Goal: Communication & Community: Ask a question

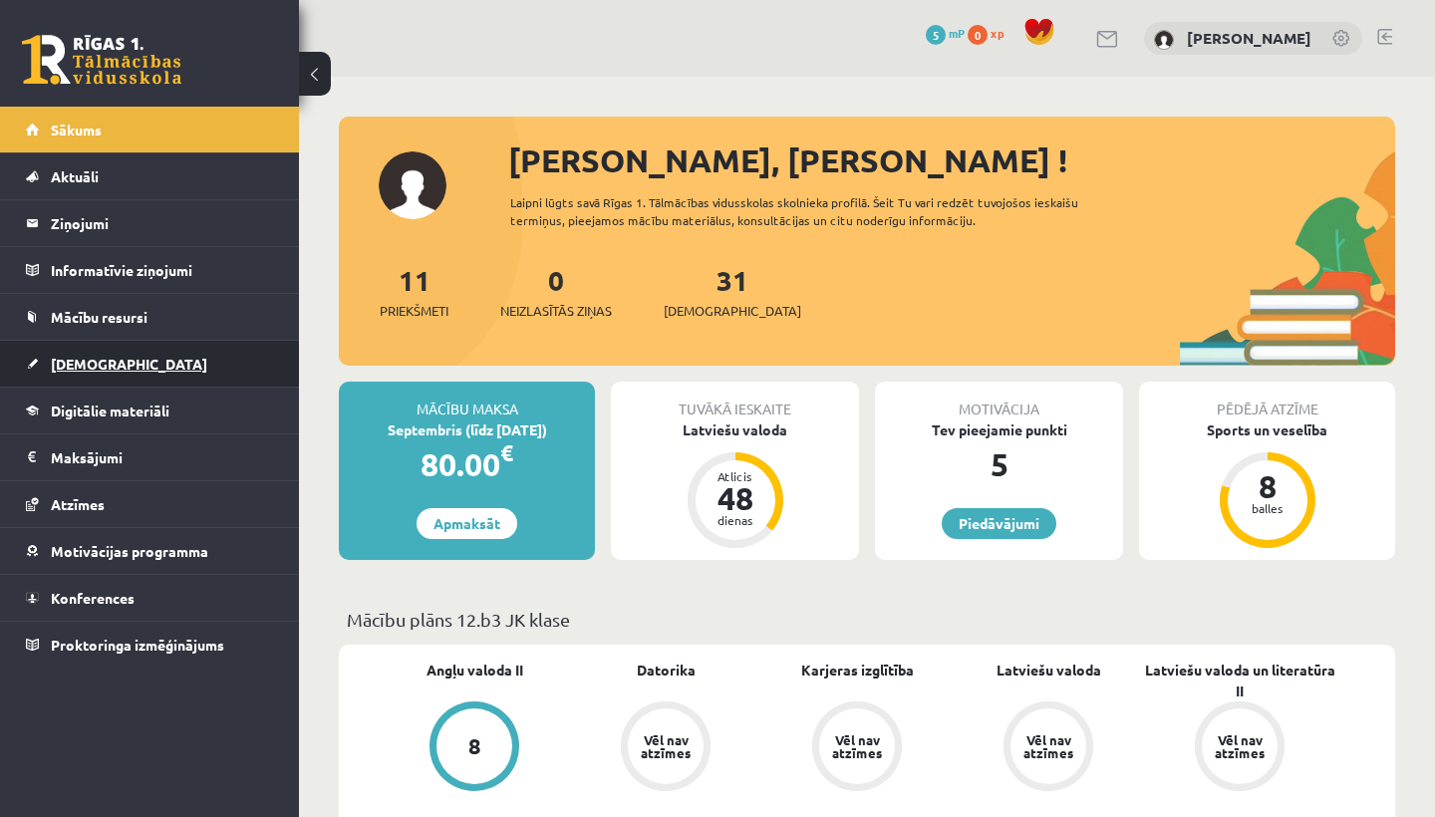
scroll to position [2, 0]
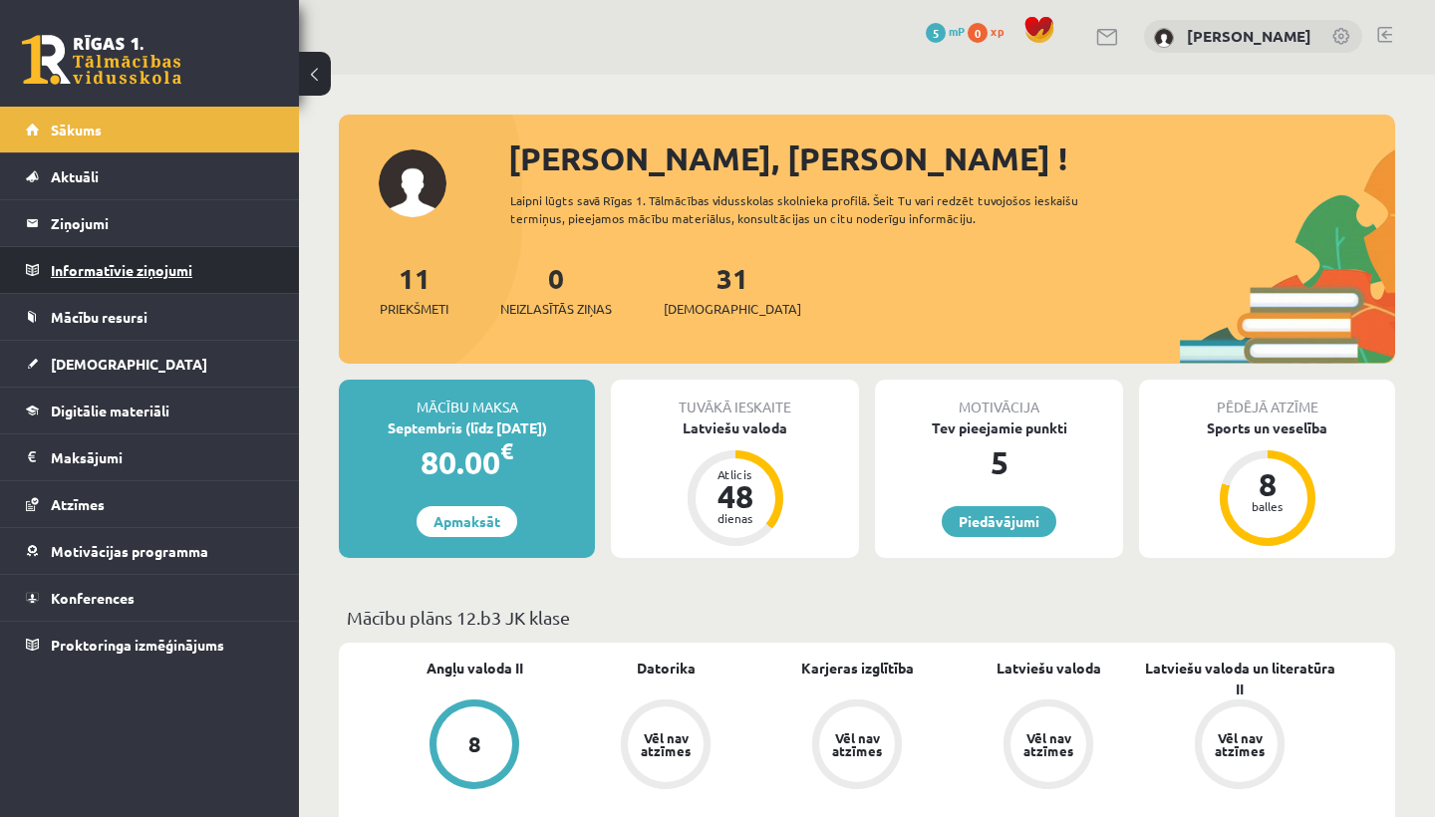
click at [118, 262] on legend "Informatīvie ziņojumi 0" at bounding box center [162, 270] width 223 height 46
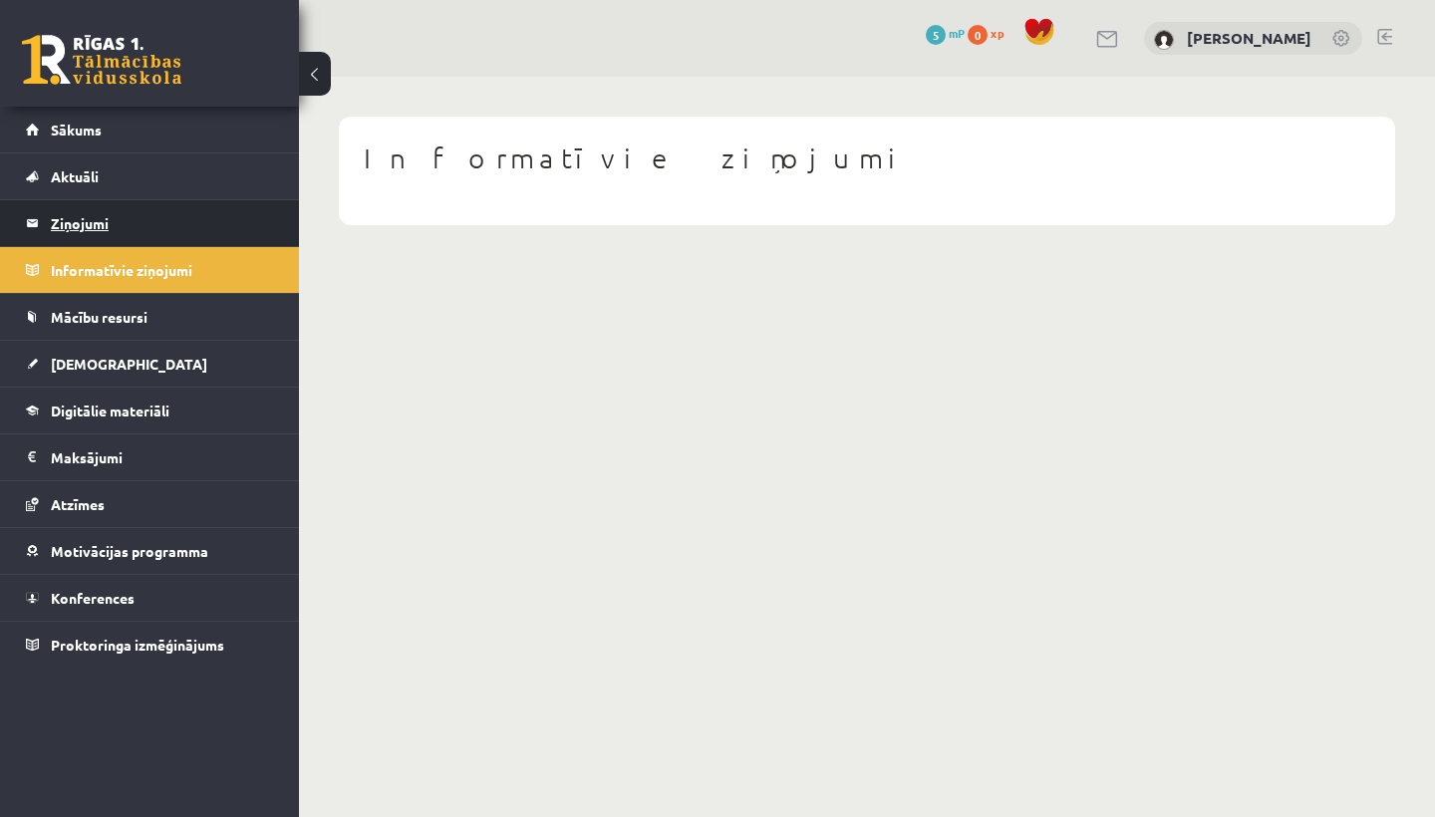
click at [91, 227] on legend "Ziņojumi 0" at bounding box center [162, 223] width 223 height 46
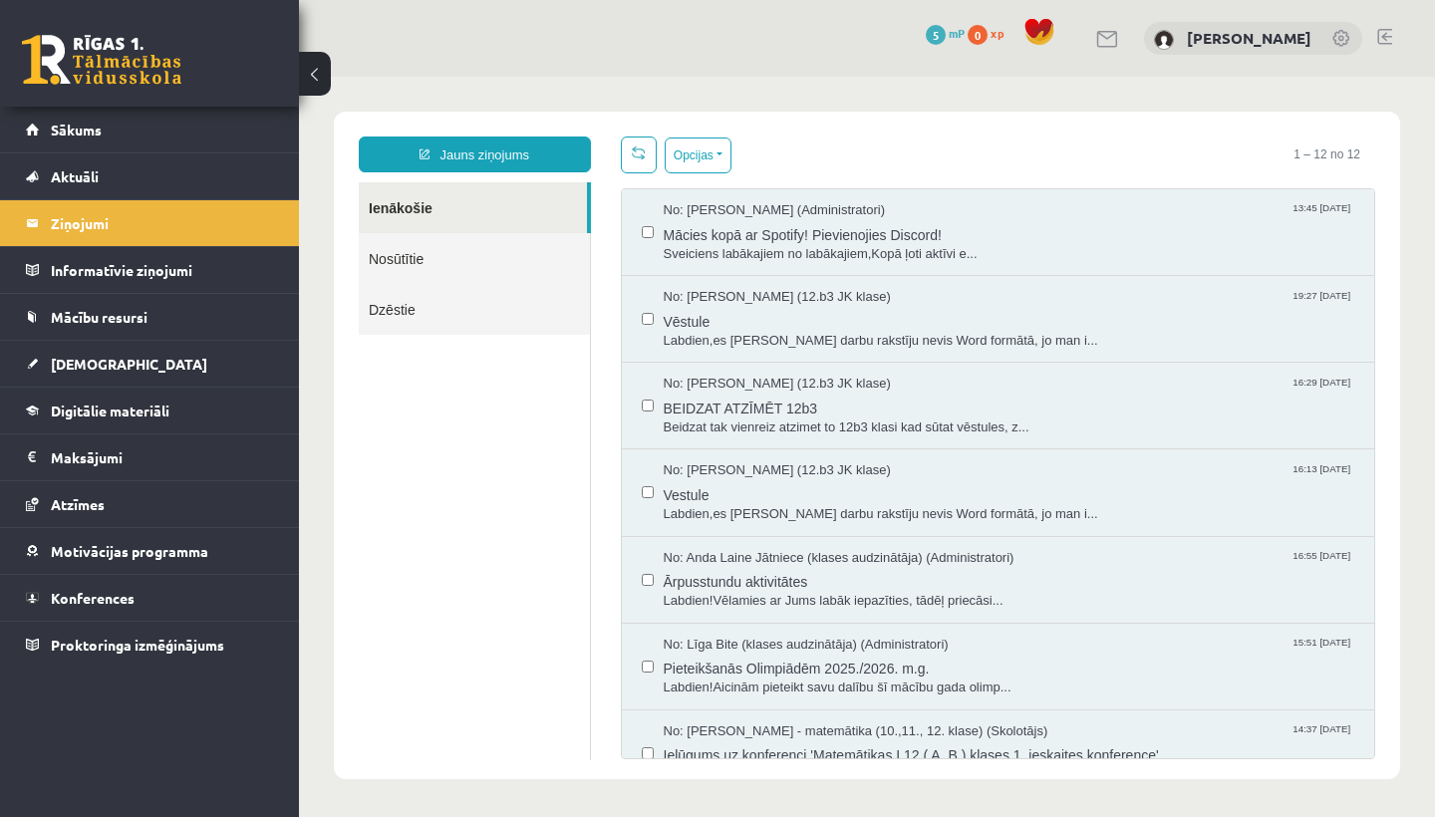
click at [315, 74] on button at bounding box center [315, 74] width 32 height 44
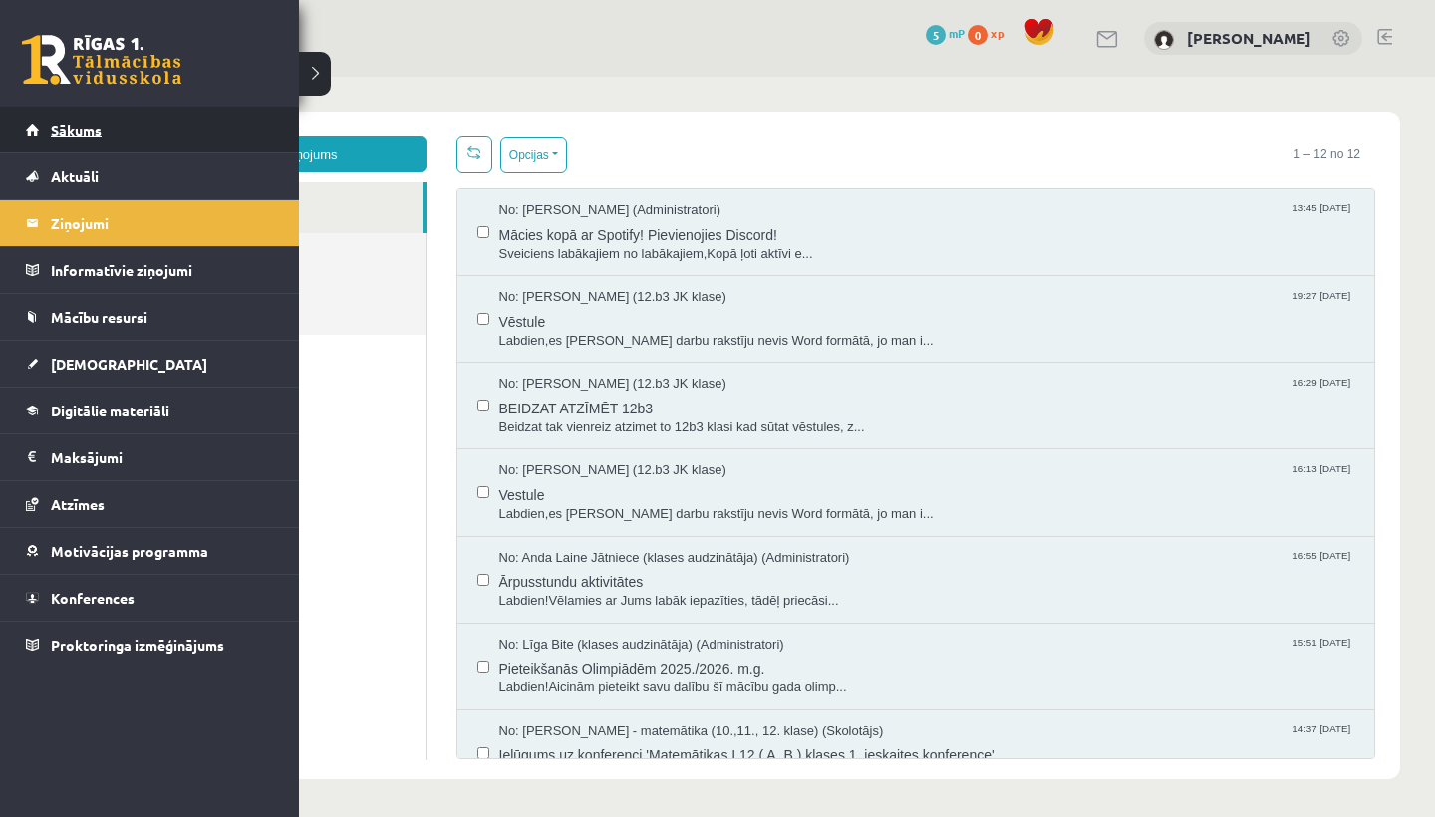
click at [43, 131] on link "Sākums" at bounding box center [150, 130] width 248 height 46
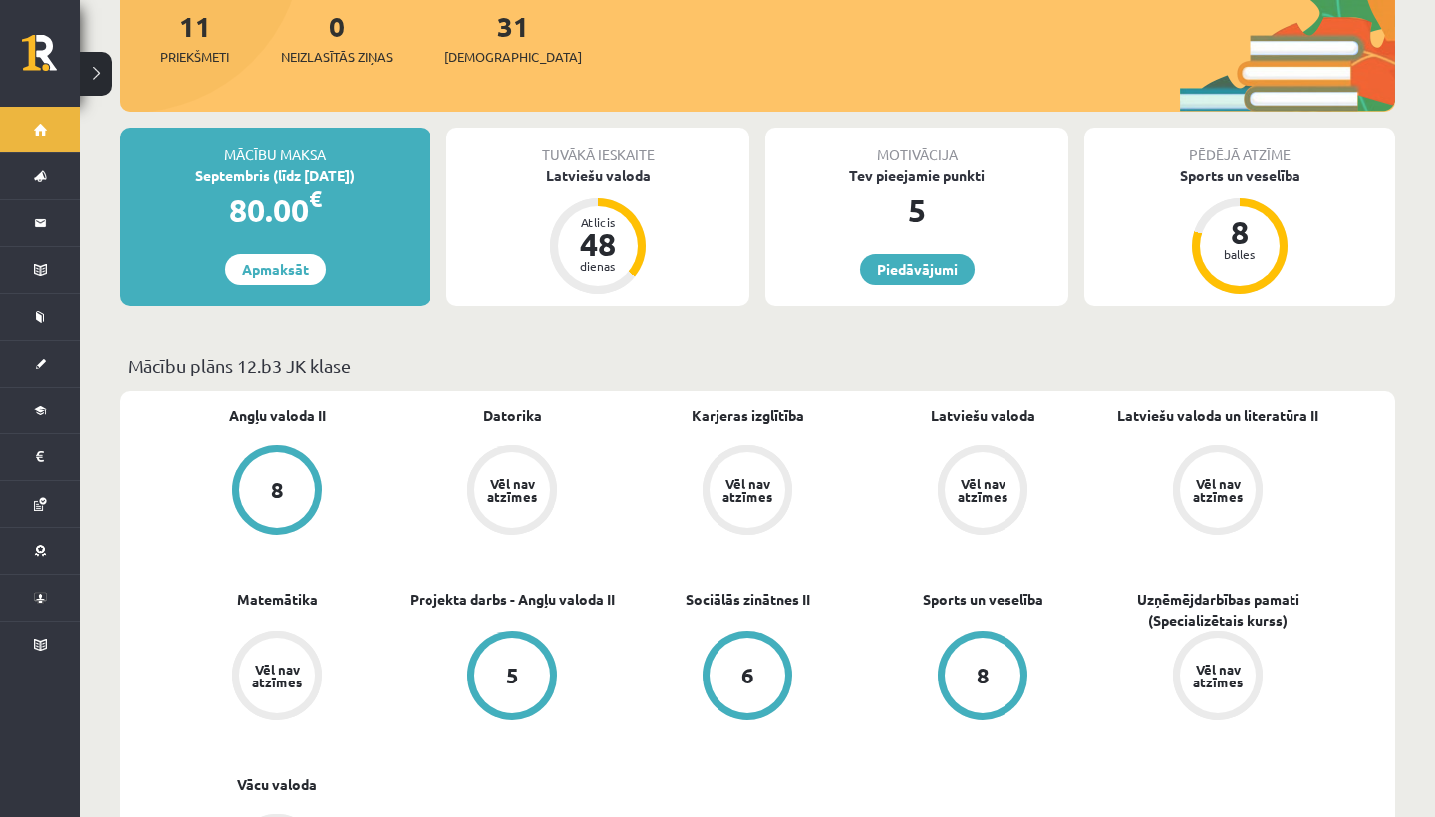
scroll to position [290, 0]
click at [602, 165] on div "Latviešu valoda" at bounding box center [597, 175] width 303 height 21
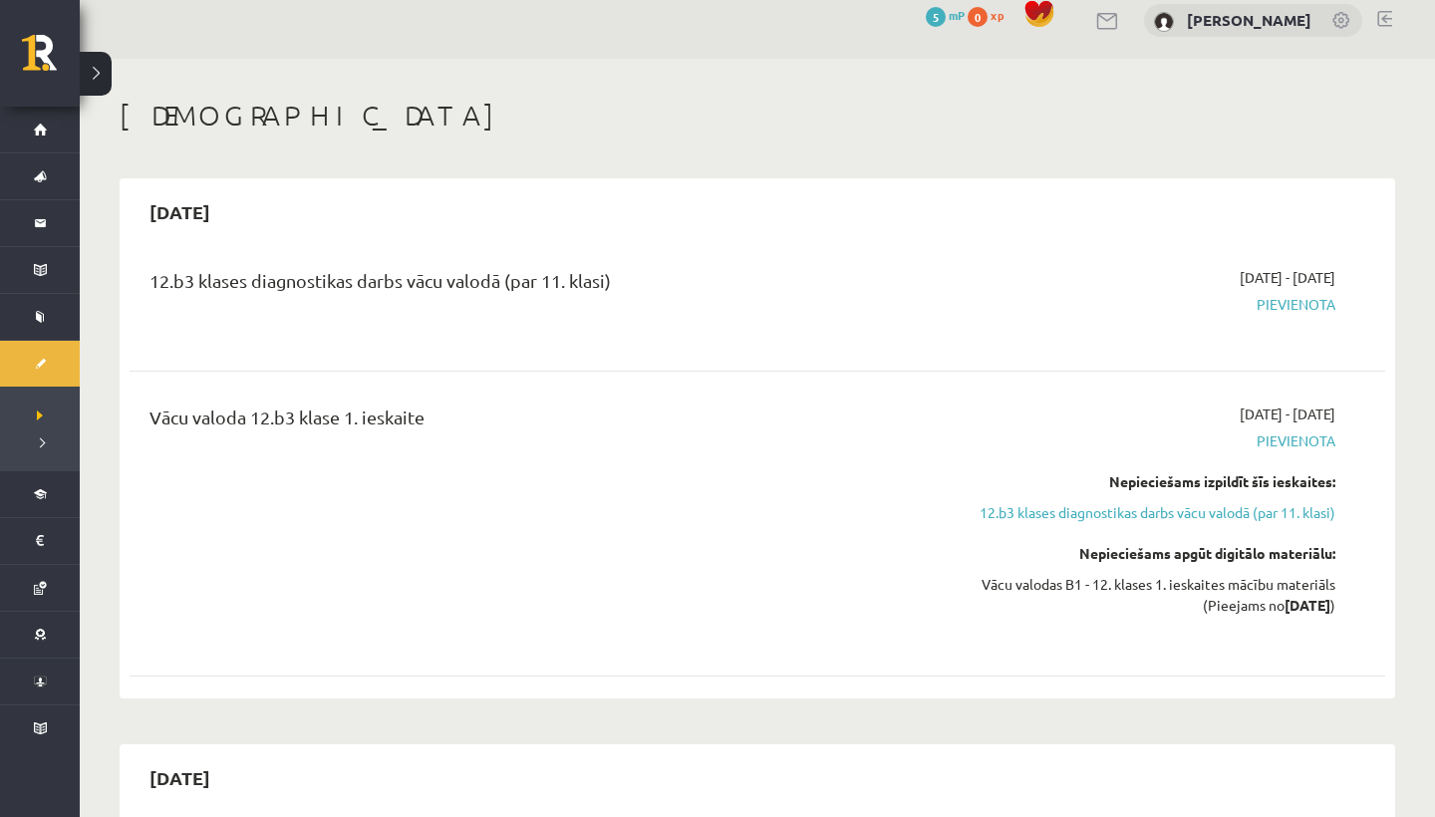
scroll to position [13, 0]
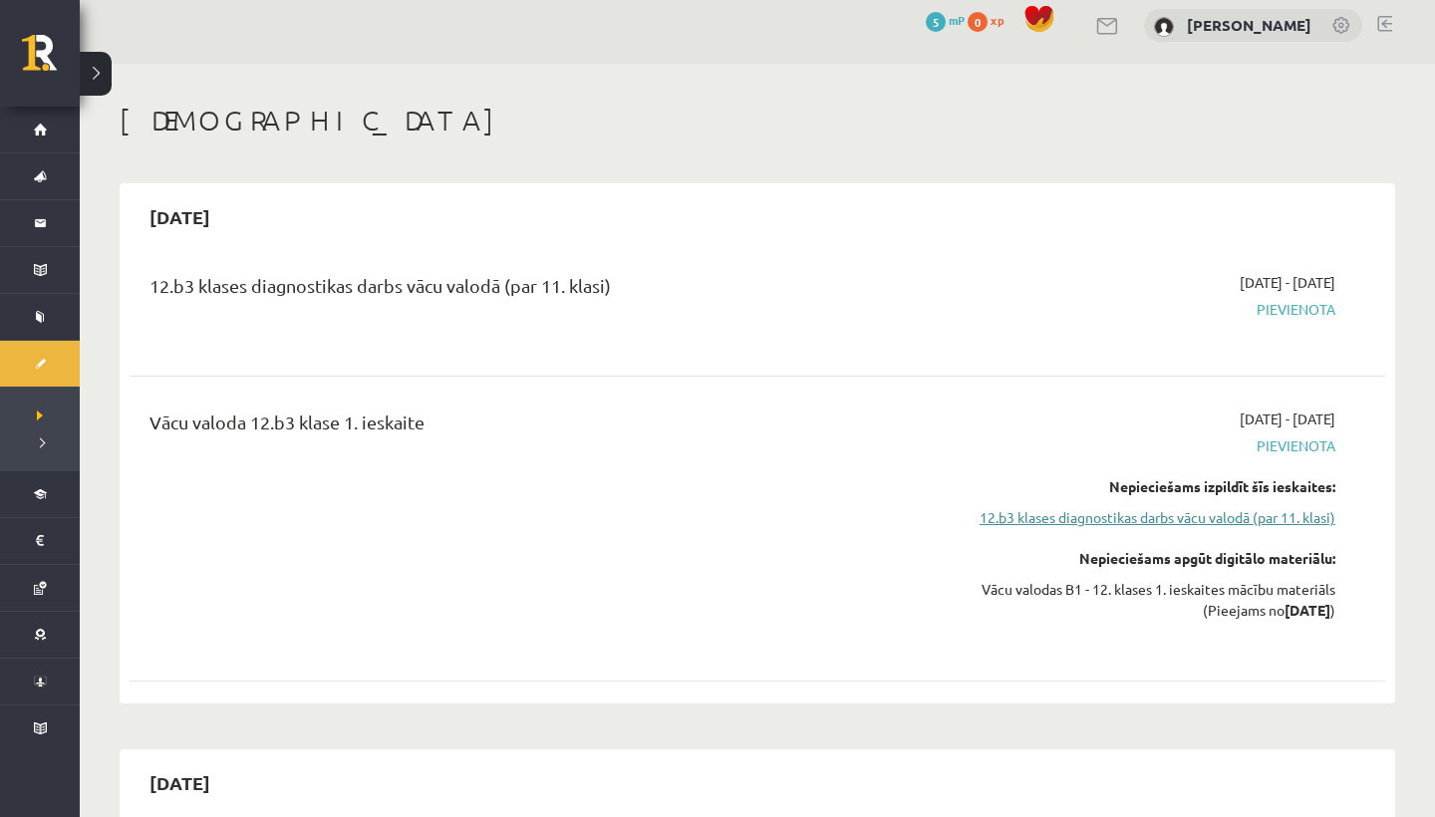
click at [1229, 517] on link "12.b3 klases diagnostikas darbs vācu valodā (par 11. klasi)" at bounding box center [1147, 517] width 376 height 21
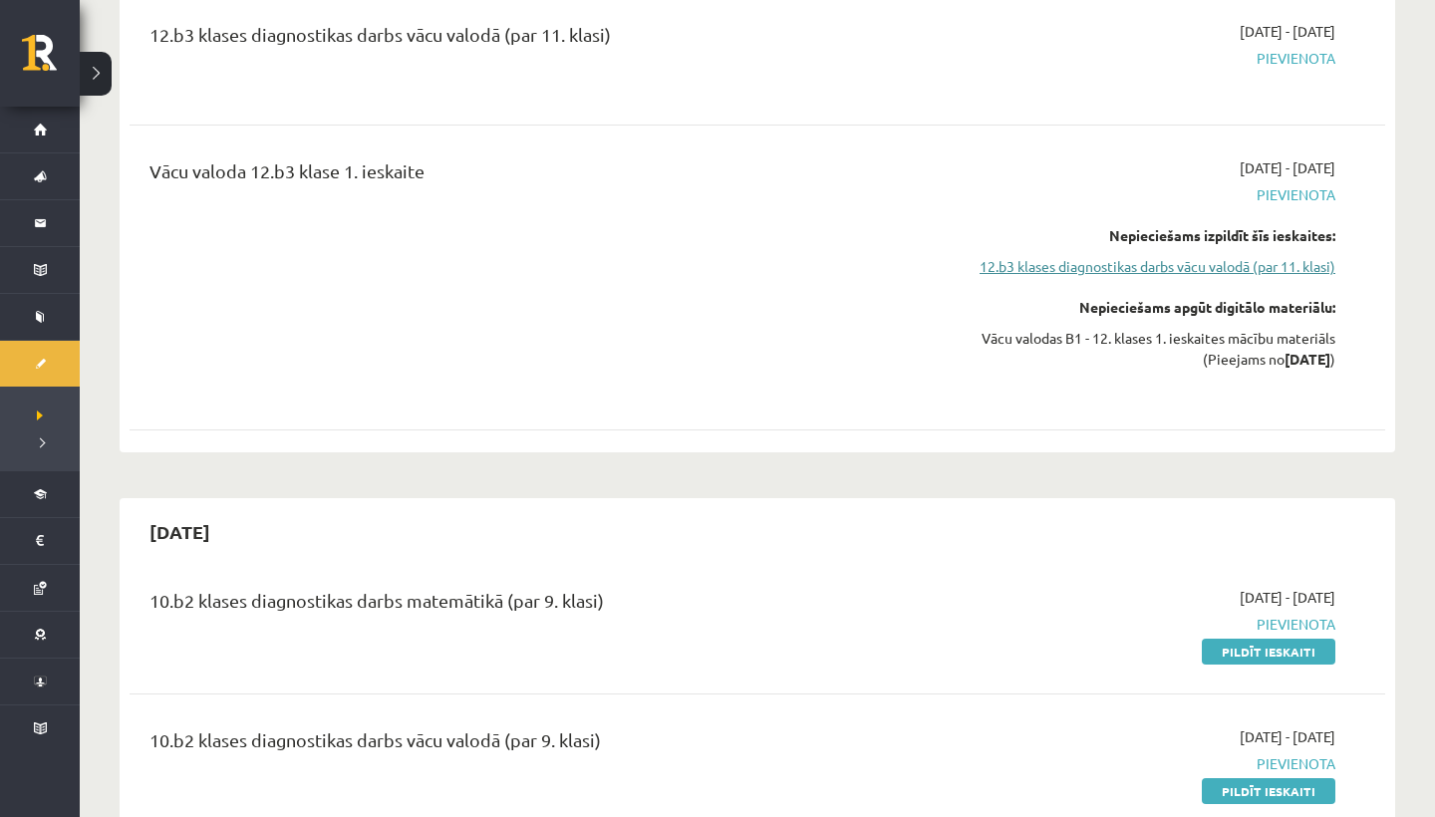
click at [1223, 263] on link "12.b3 klases diagnostikas darbs vācu valodā (par 11. klasi)" at bounding box center [1147, 266] width 376 height 21
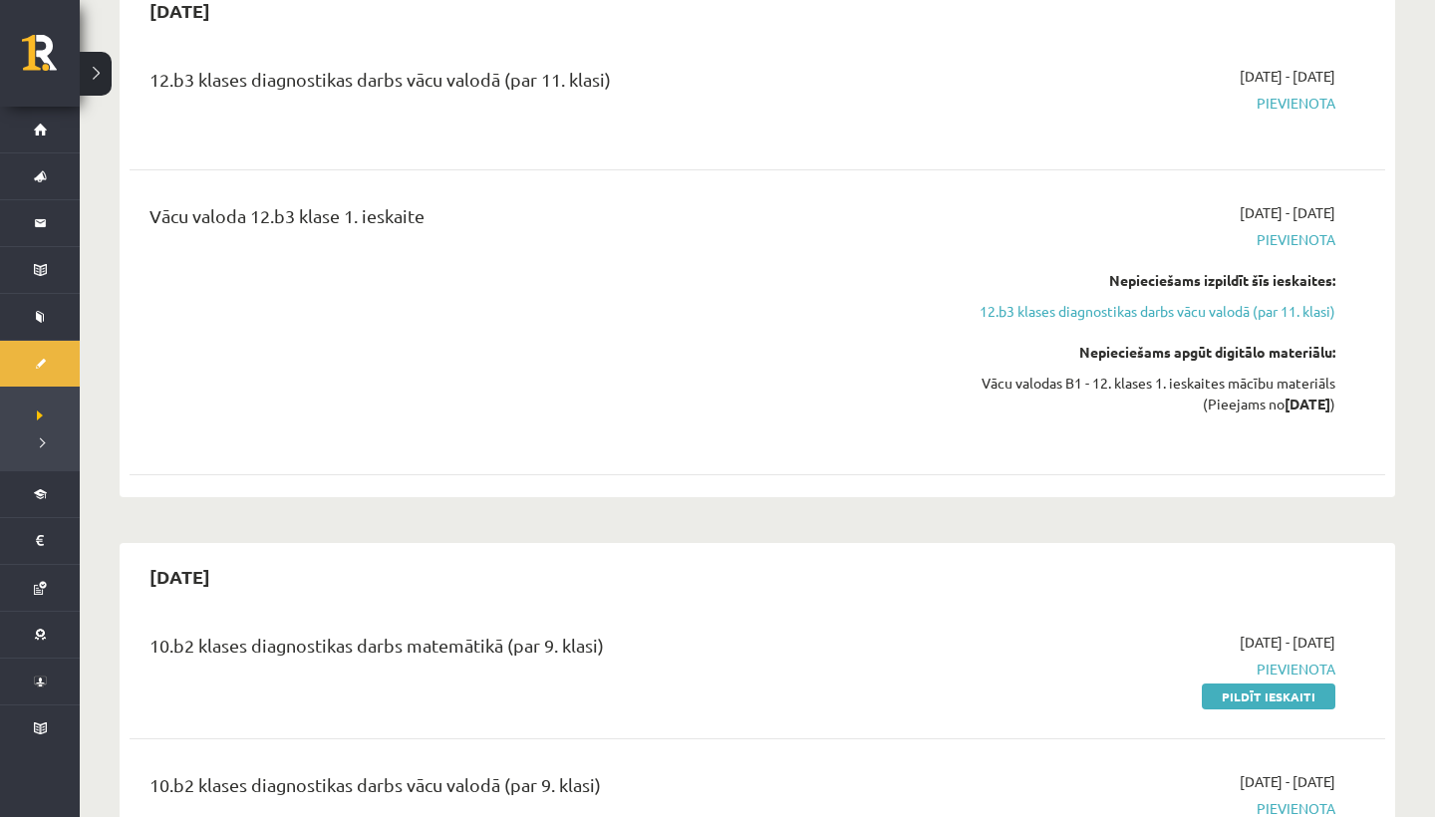
scroll to position [219, 0]
click at [1207, 305] on link "12.b3 klases diagnostikas darbs vācu valodā (par 11. klasi)" at bounding box center [1147, 311] width 376 height 21
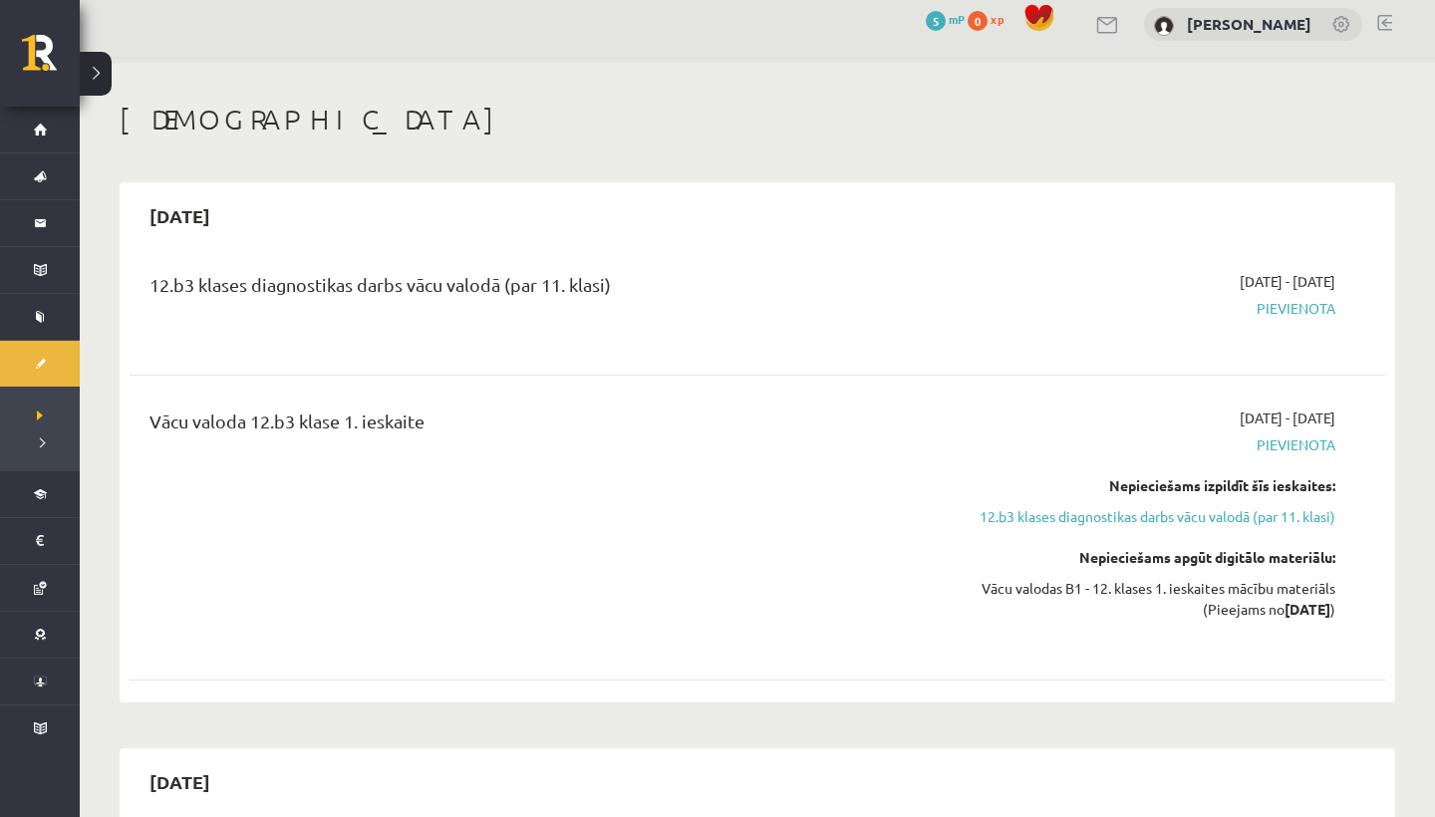
scroll to position [11, 0]
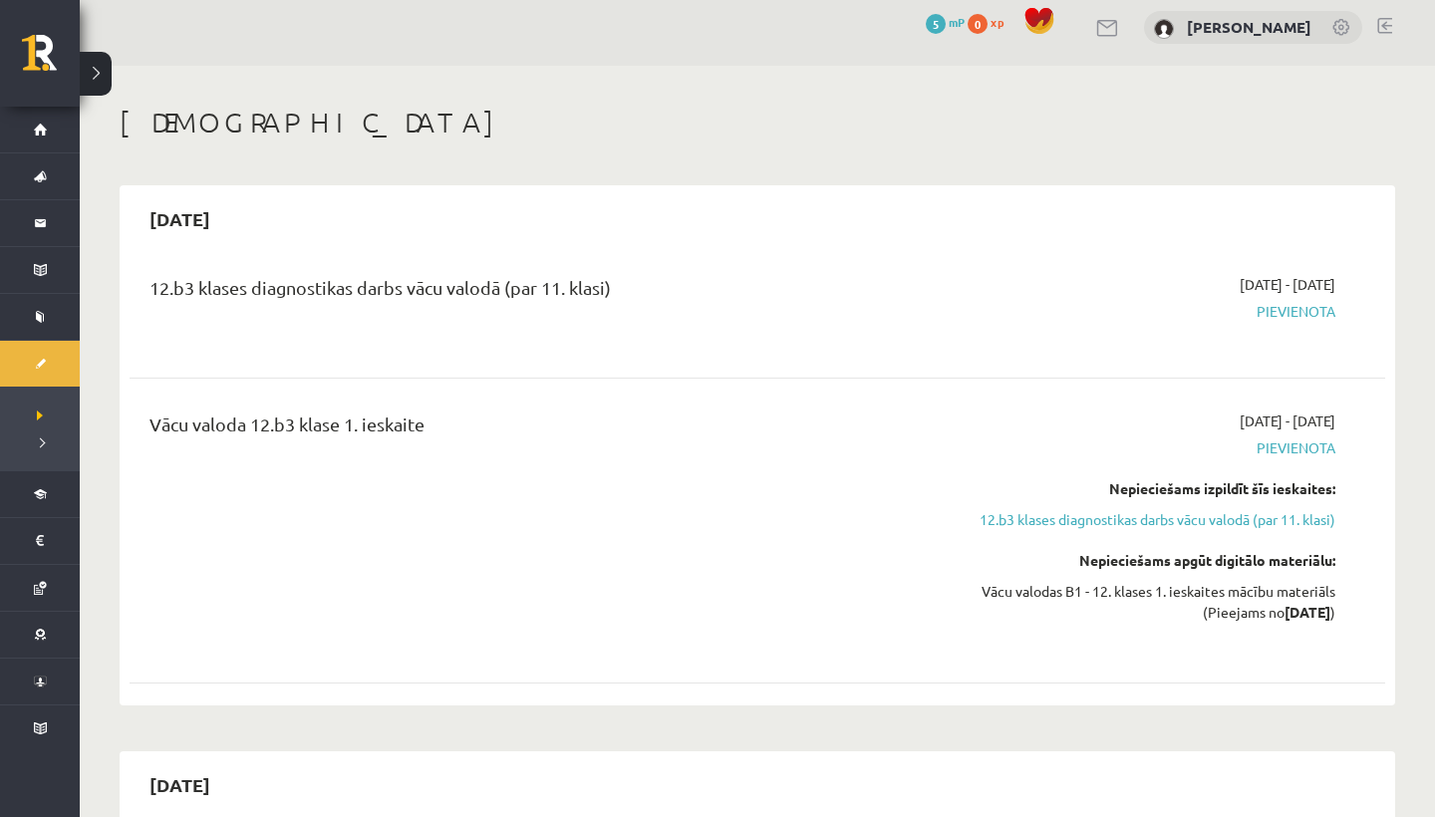
click at [1096, 26] on link at bounding box center [1108, 28] width 24 height 17
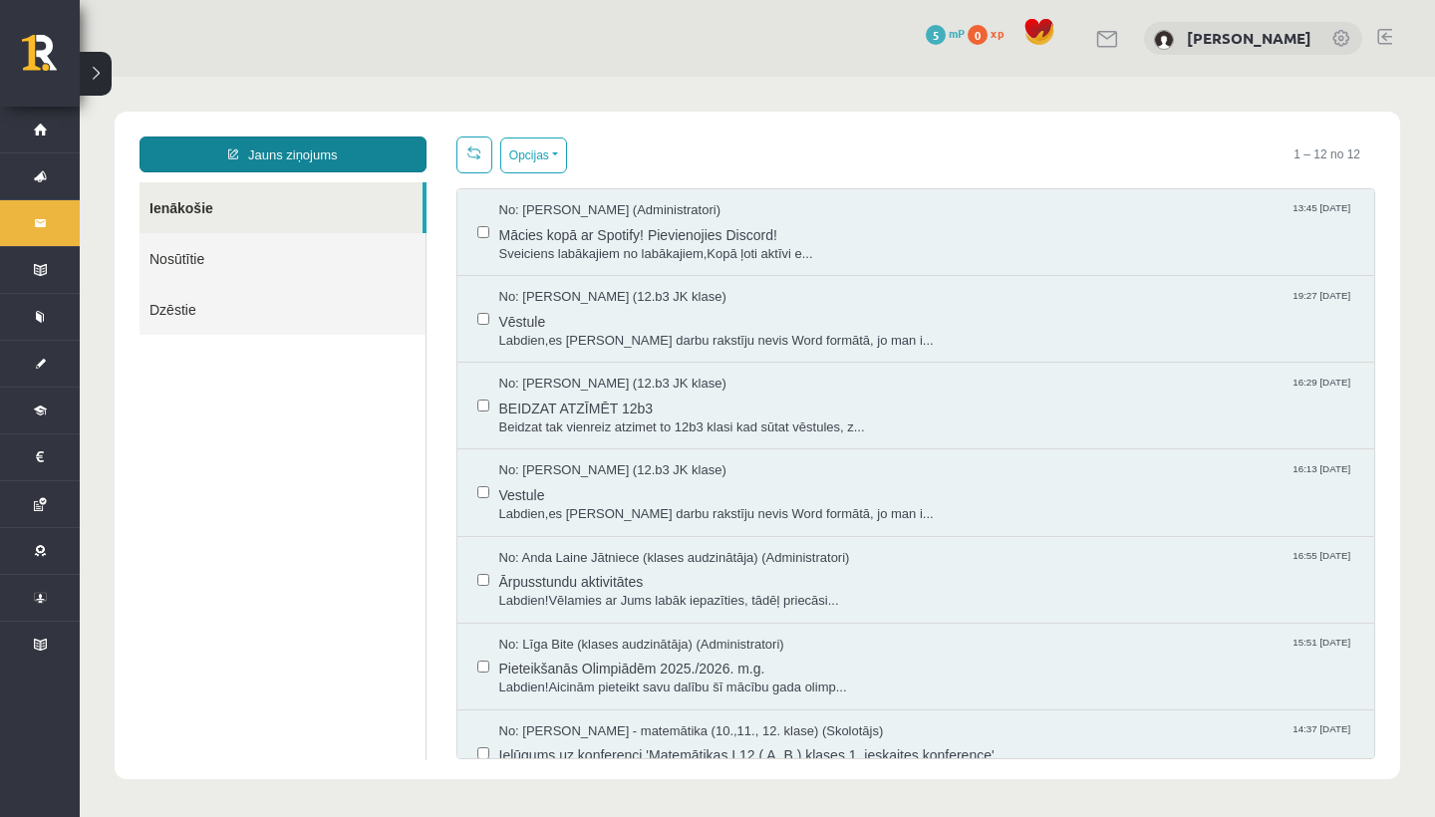
click at [322, 153] on link "Jauns ziņojums" at bounding box center [282, 154] width 287 height 36
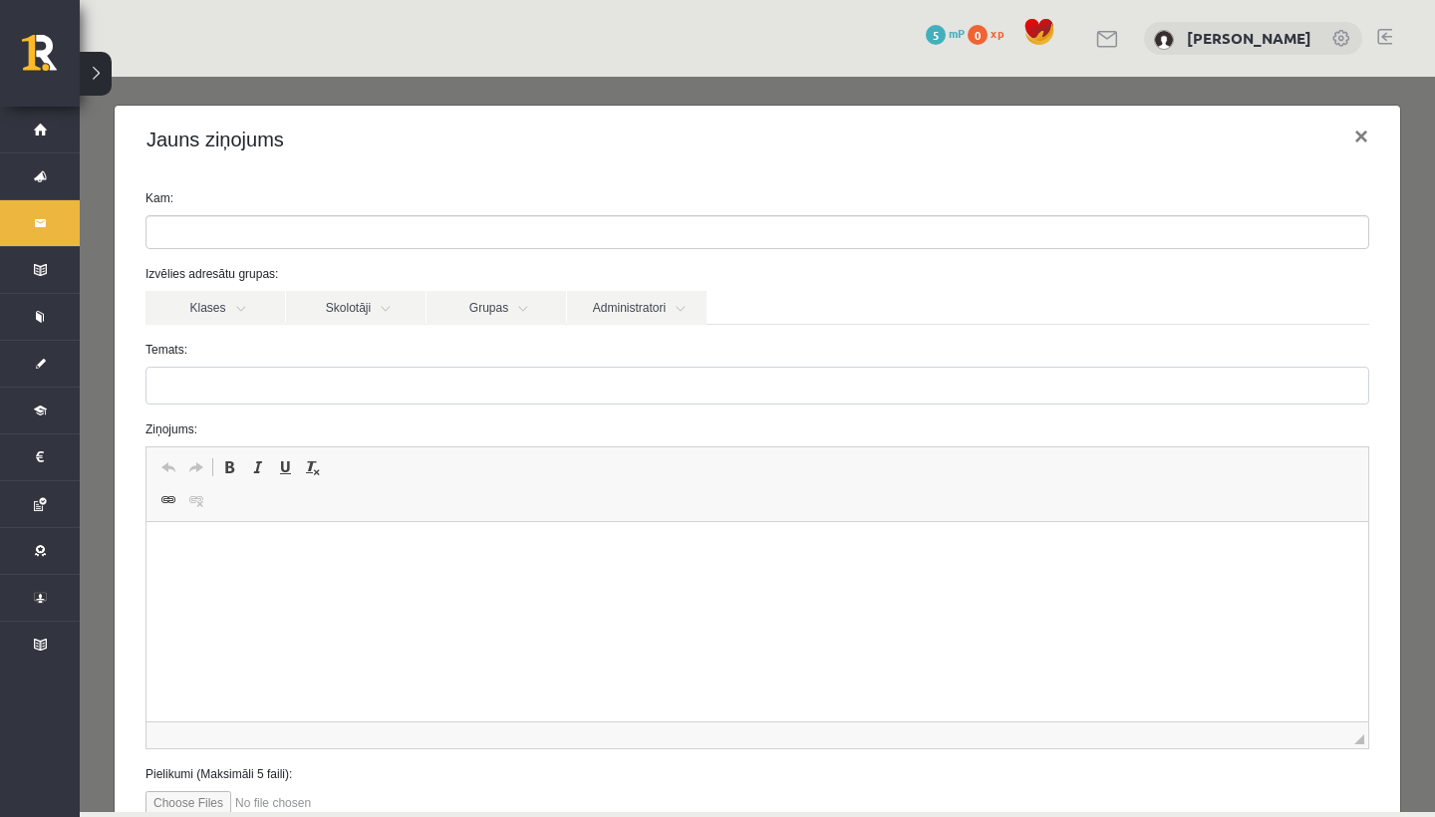
click at [306, 231] on ul at bounding box center [756, 232] width 1221 height 32
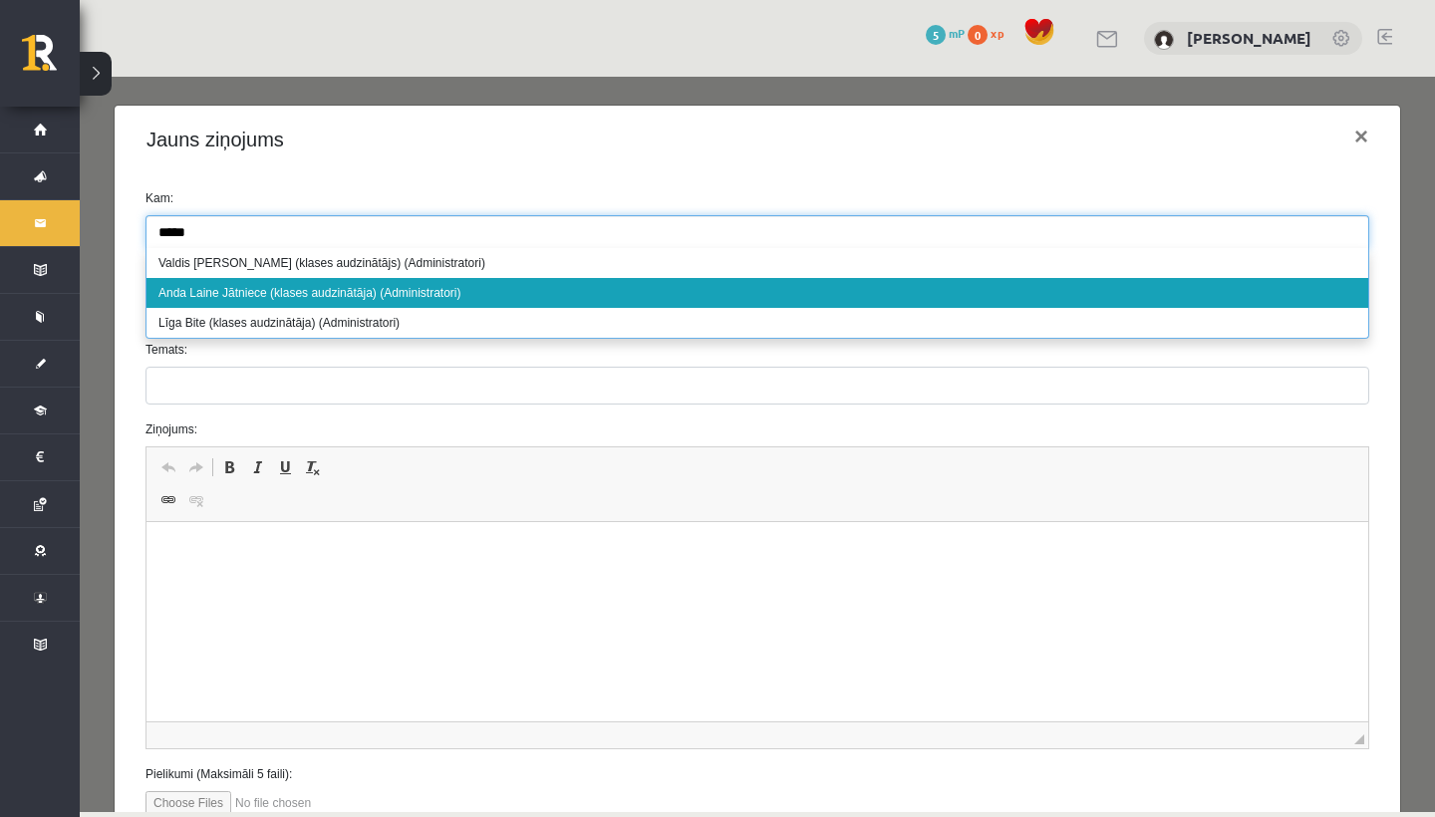
type input "*****"
select select "****"
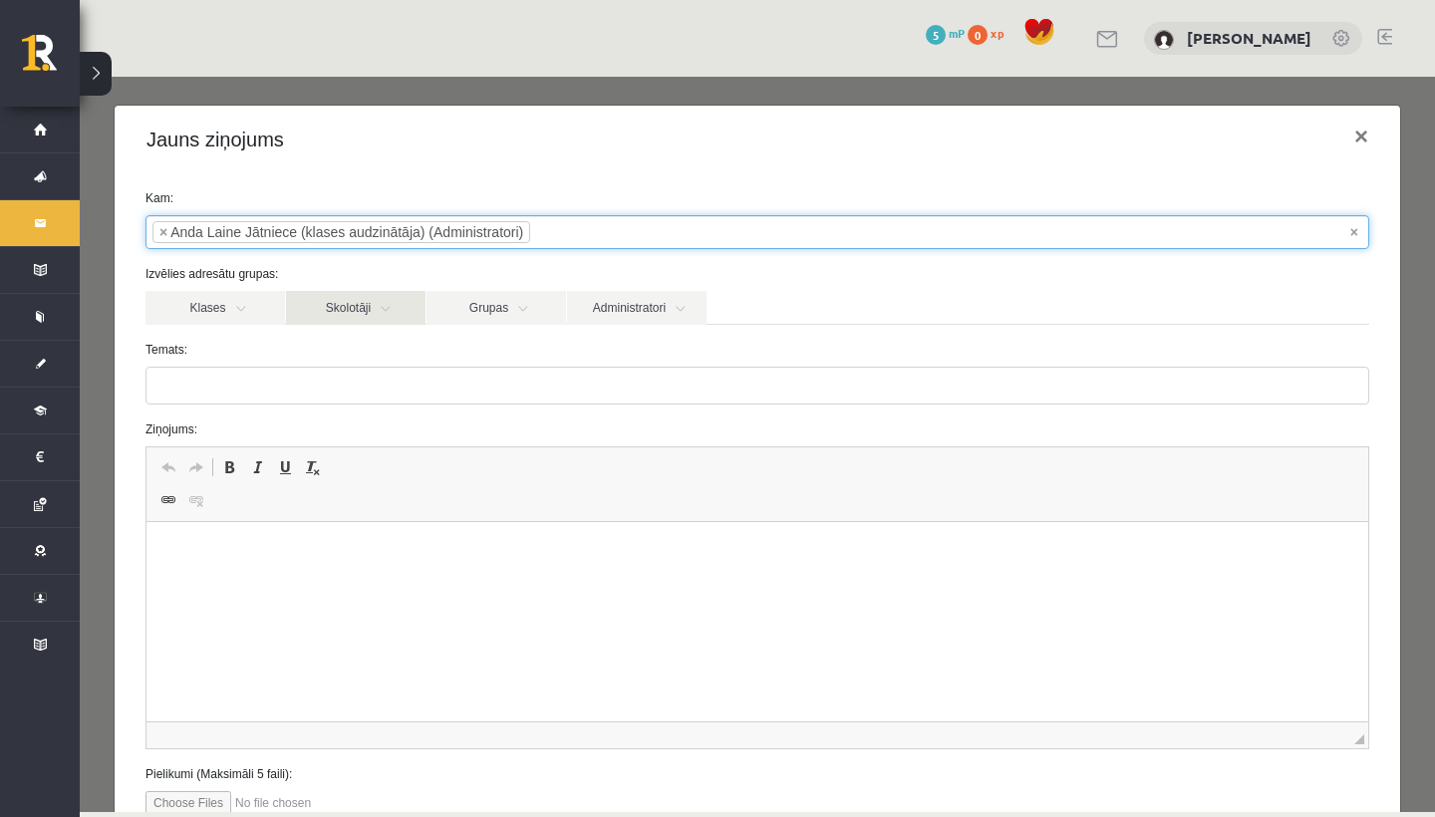
click at [379, 311] on link "Skolotāji" at bounding box center [355, 308] width 139 height 34
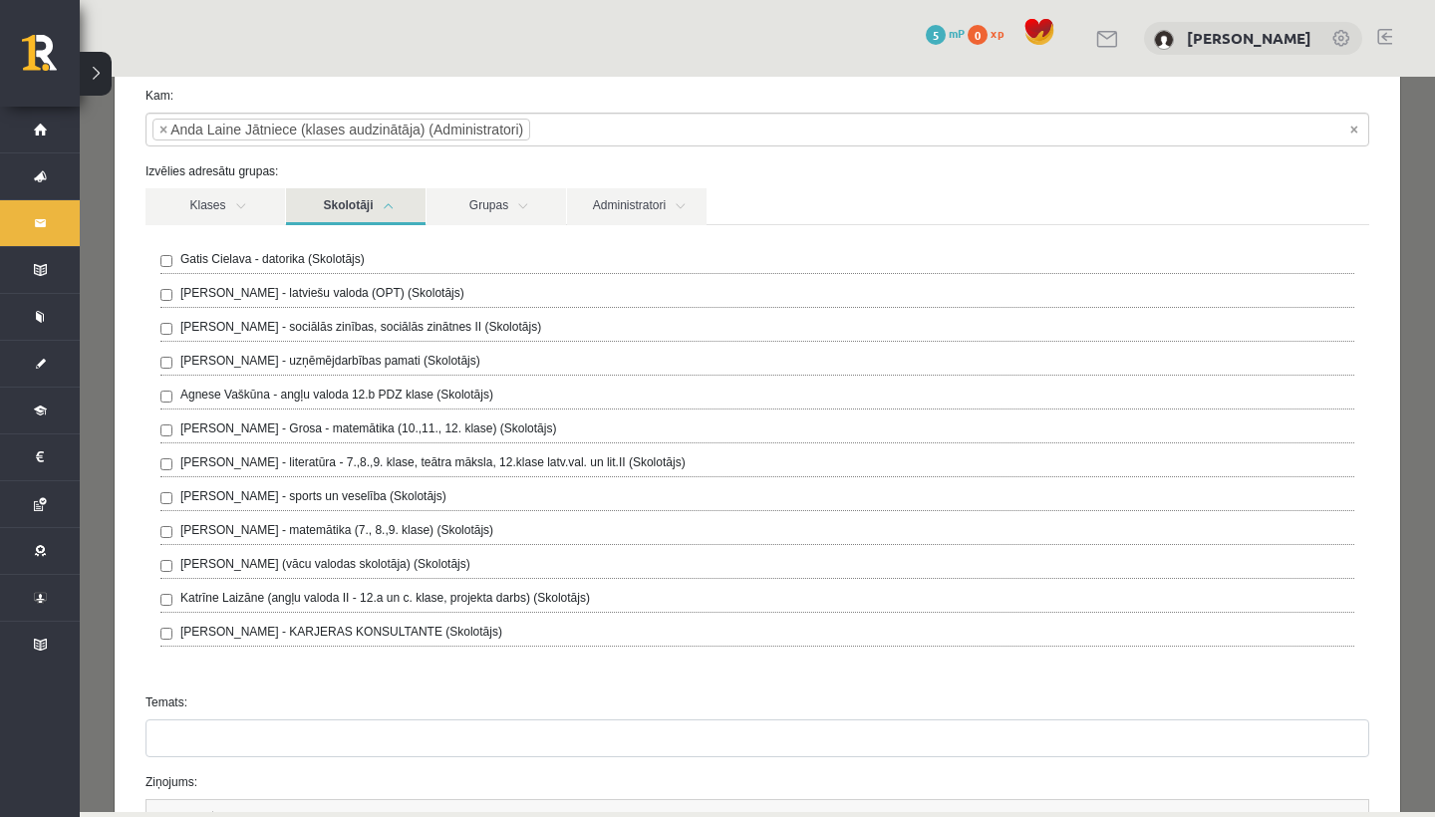
scroll to position [116, 0]
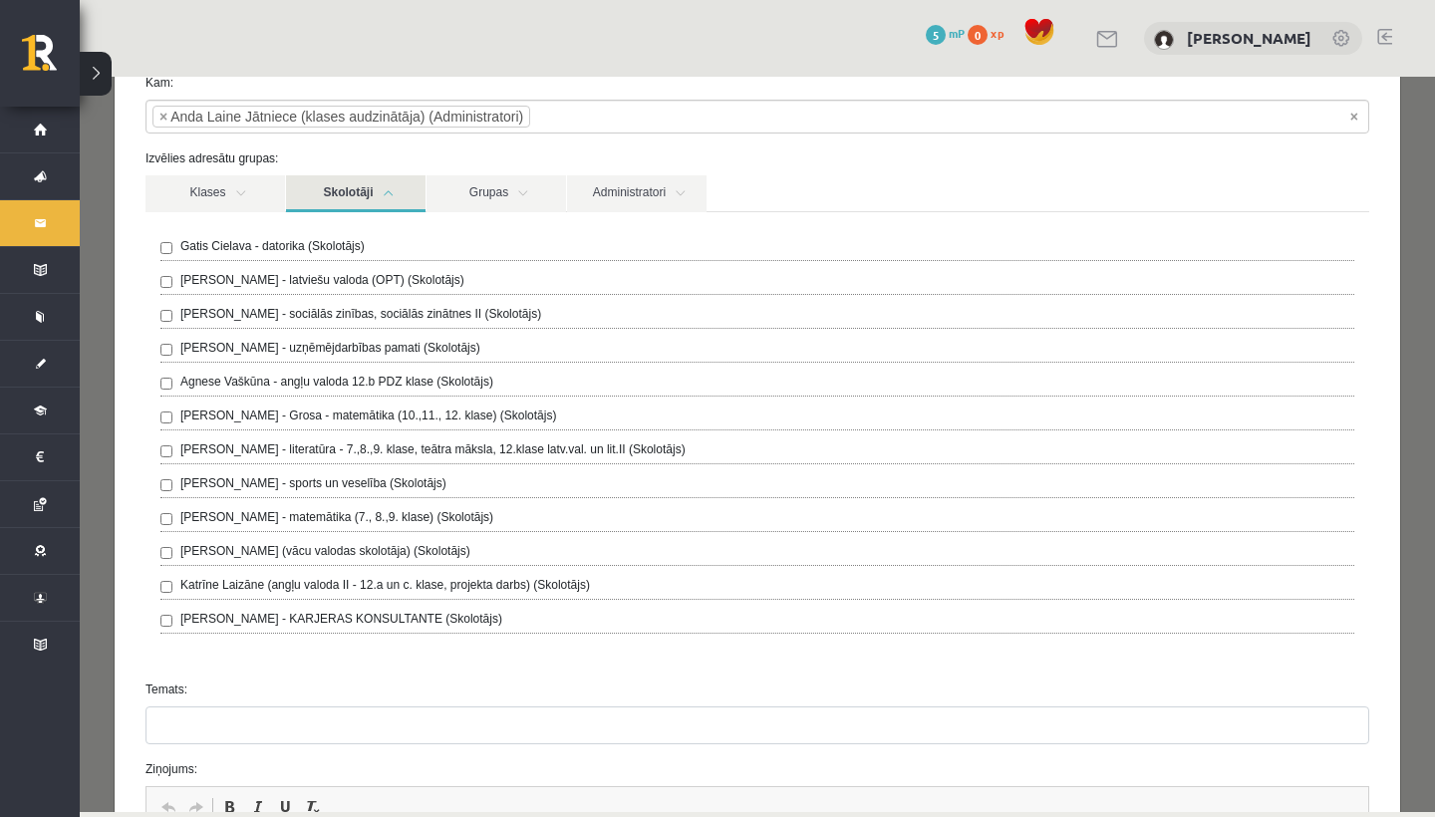
click at [399, 193] on link "Skolotāji" at bounding box center [355, 193] width 139 height 37
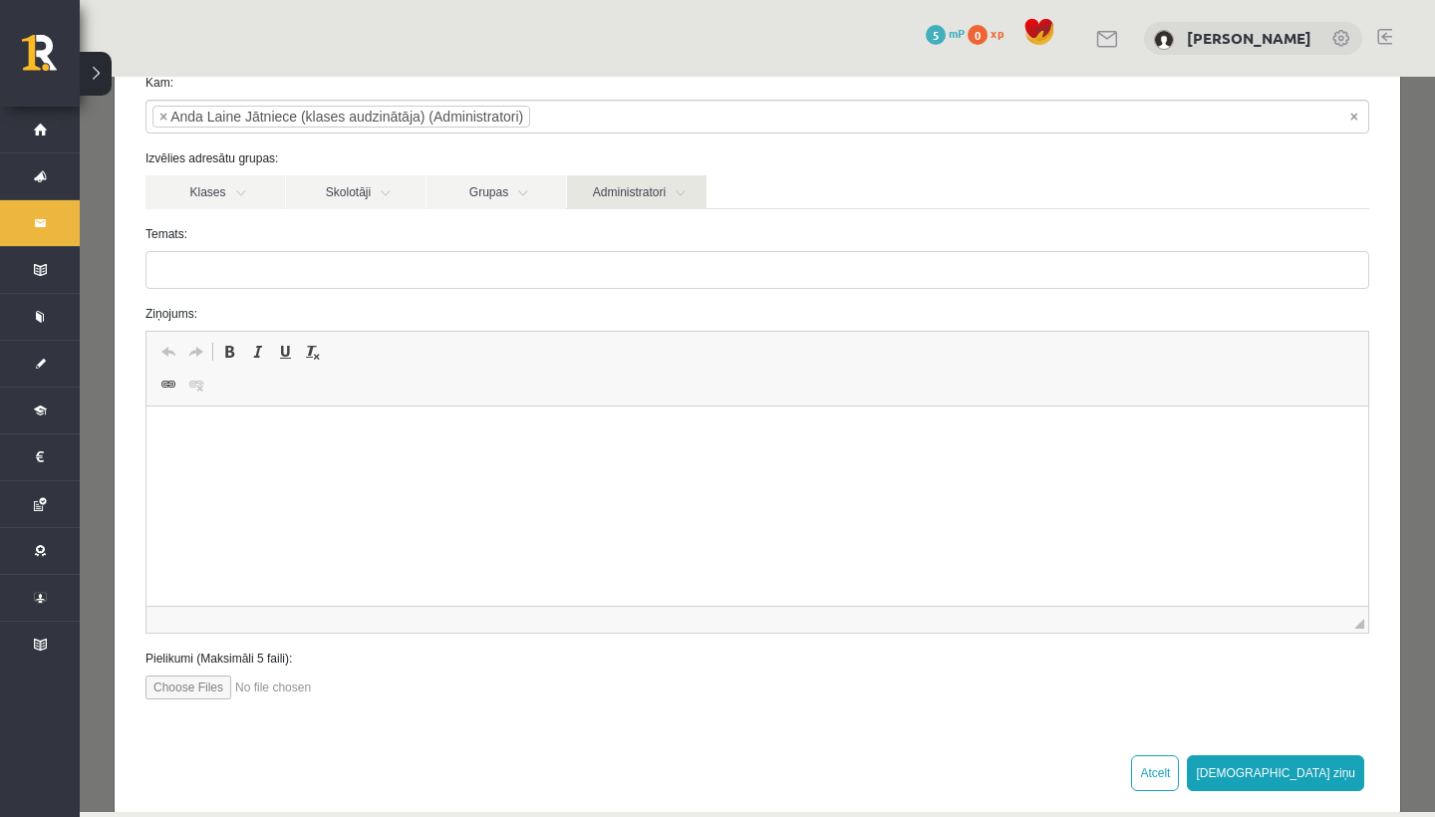
click at [648, 193] on link "Administratori" at bounding box center [636, 192] width 139 height 34
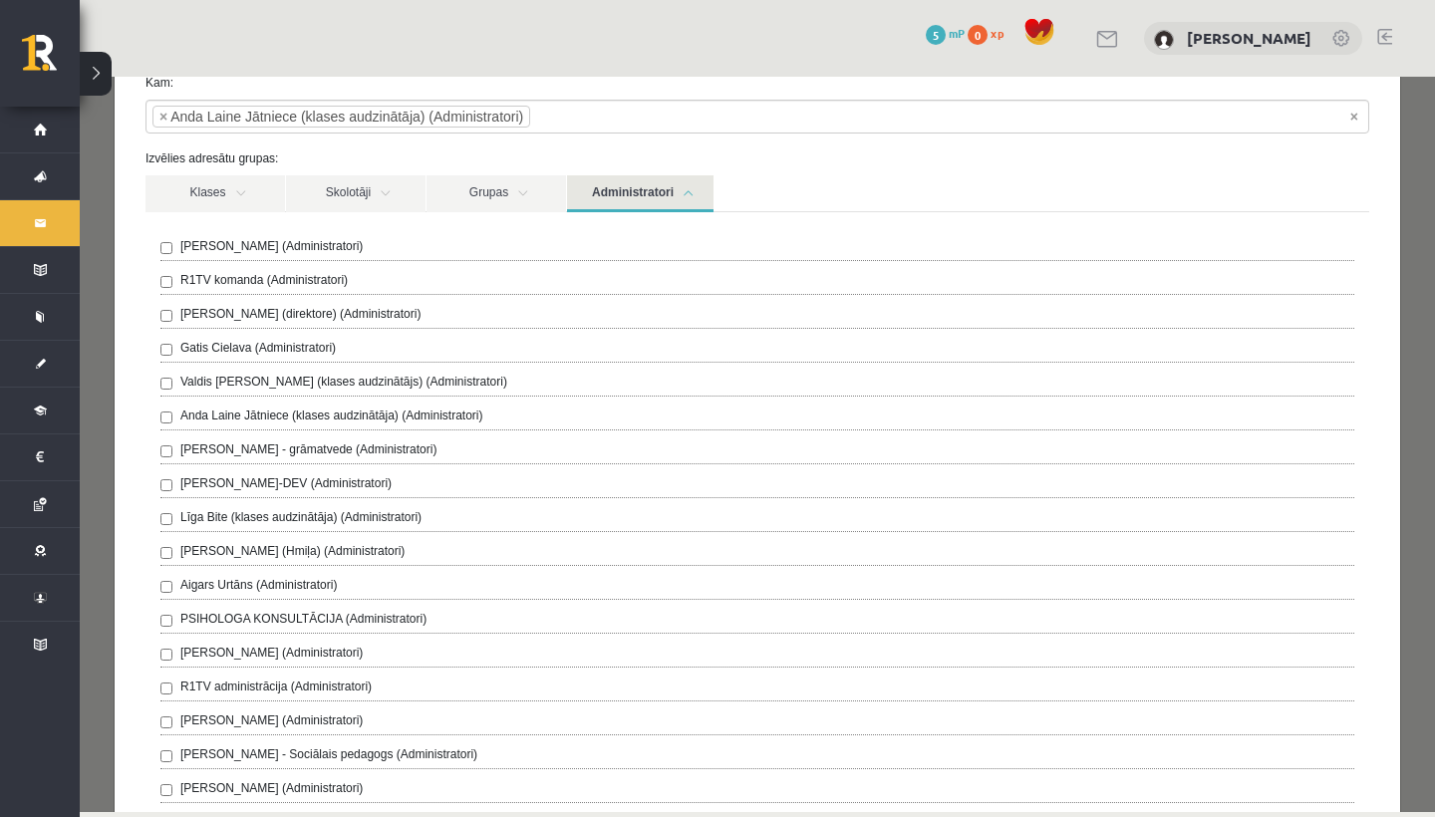
click at [648, 193] on link "Administratori" at bounding box center [640, 193] width 146 height 37
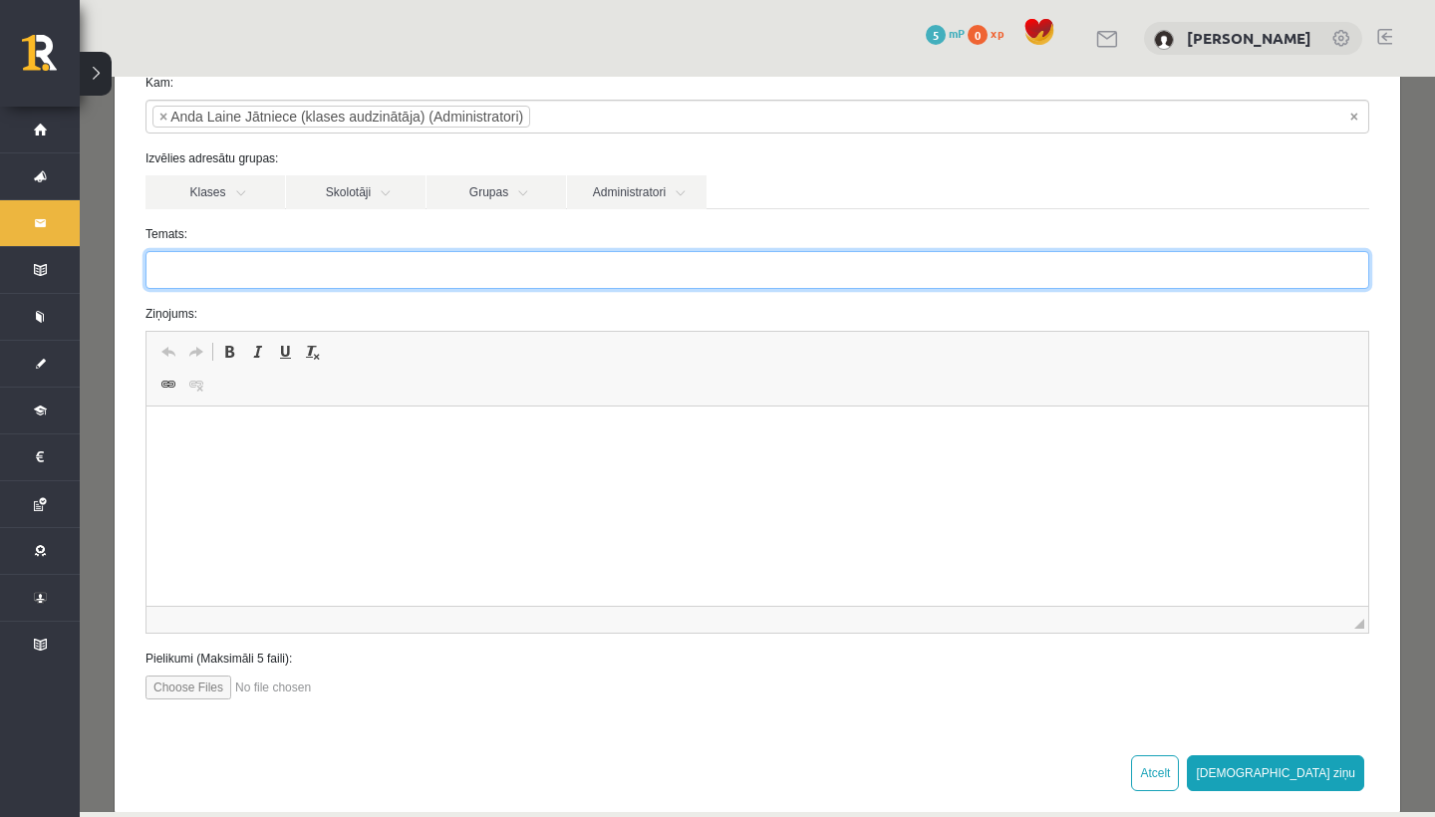
click at [426, 271] on input "Temats:" at bounding box center [756, 270] width 1223 height 38
type input "*"
type input "**********"
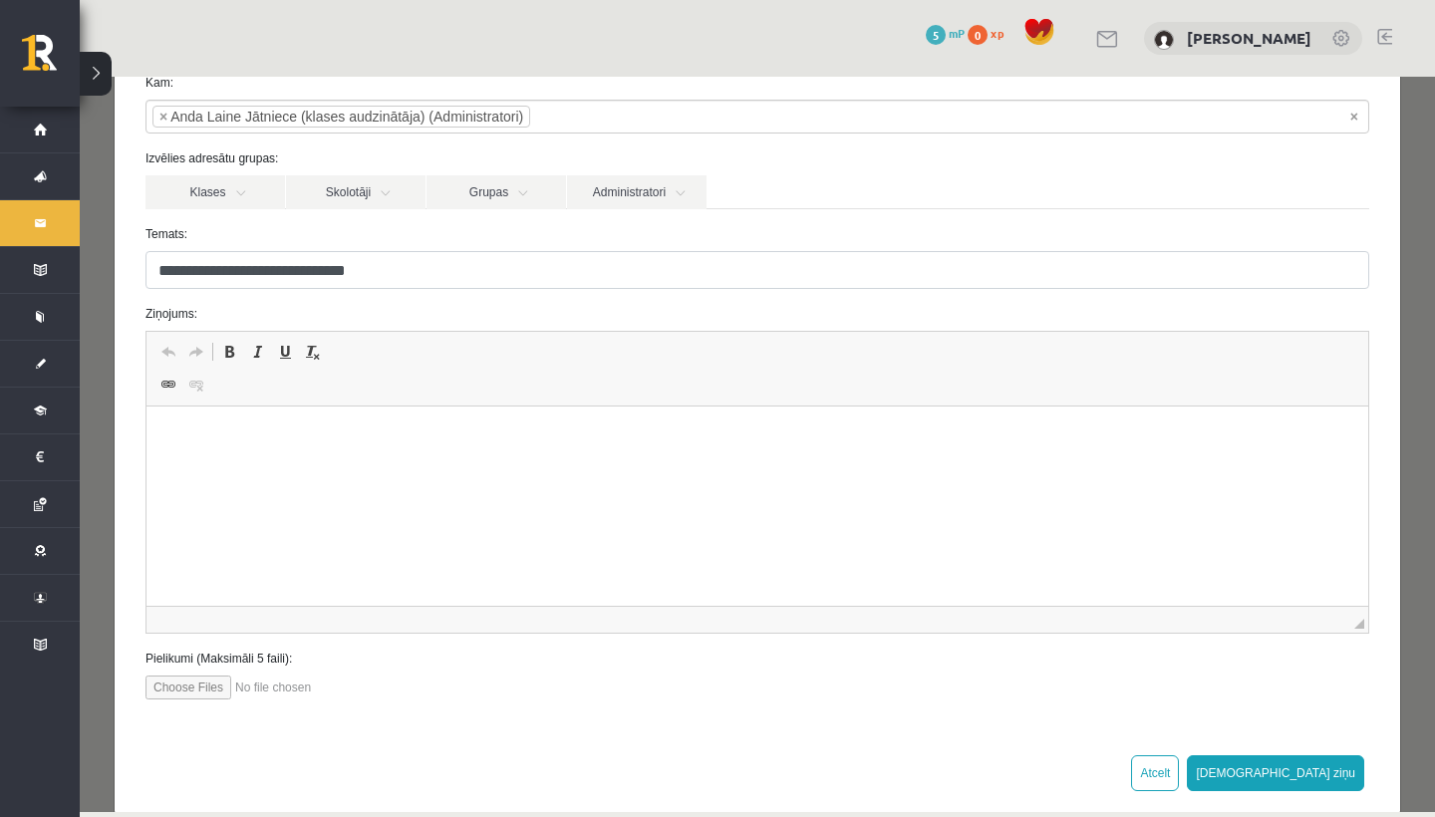
click at [274, 422] on html at bounding box center [756, 436] width 1221 height 61
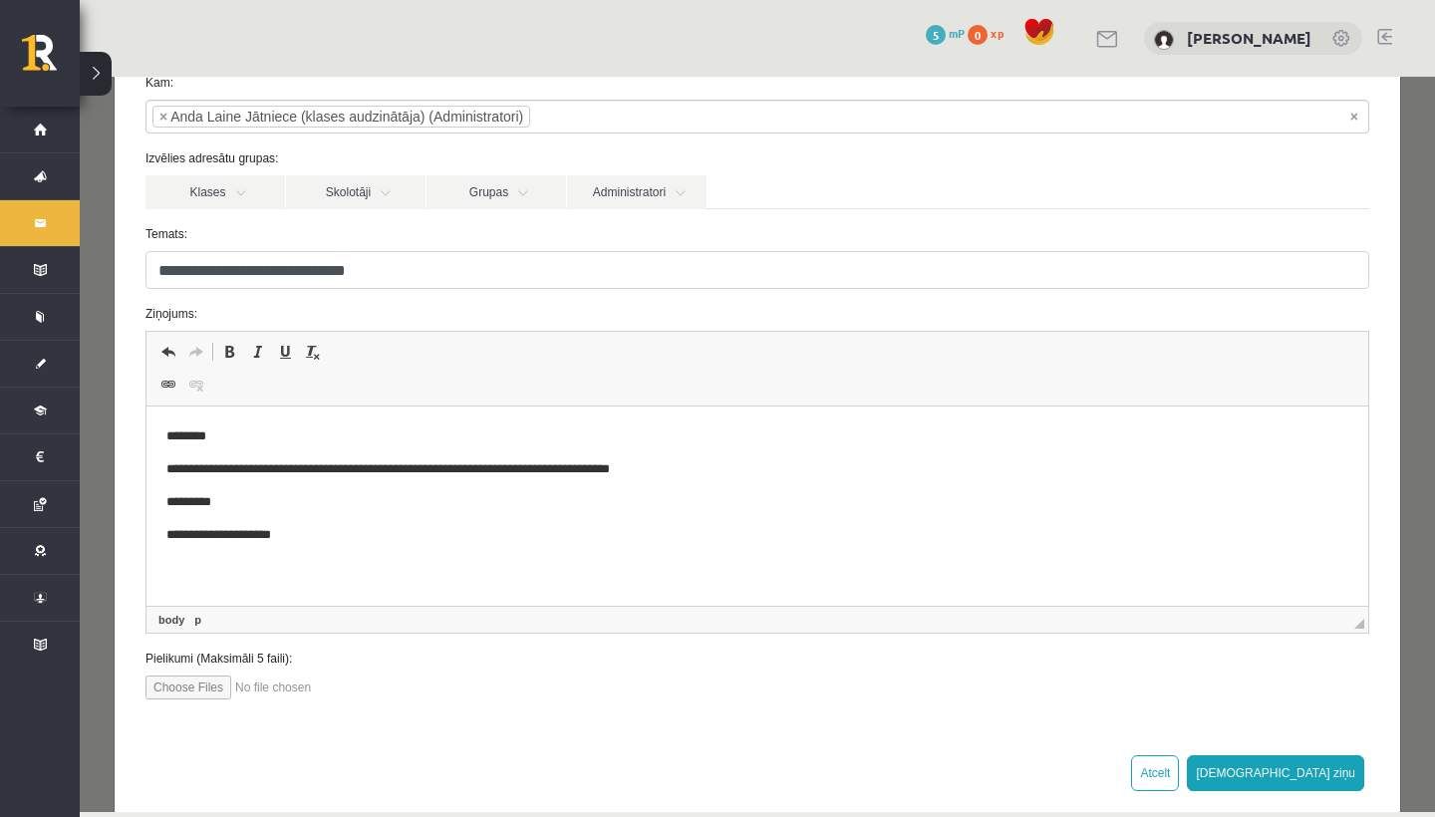
click at [498, 470] on p "**********" at bounding box center [757, 469] width 1182 height 20
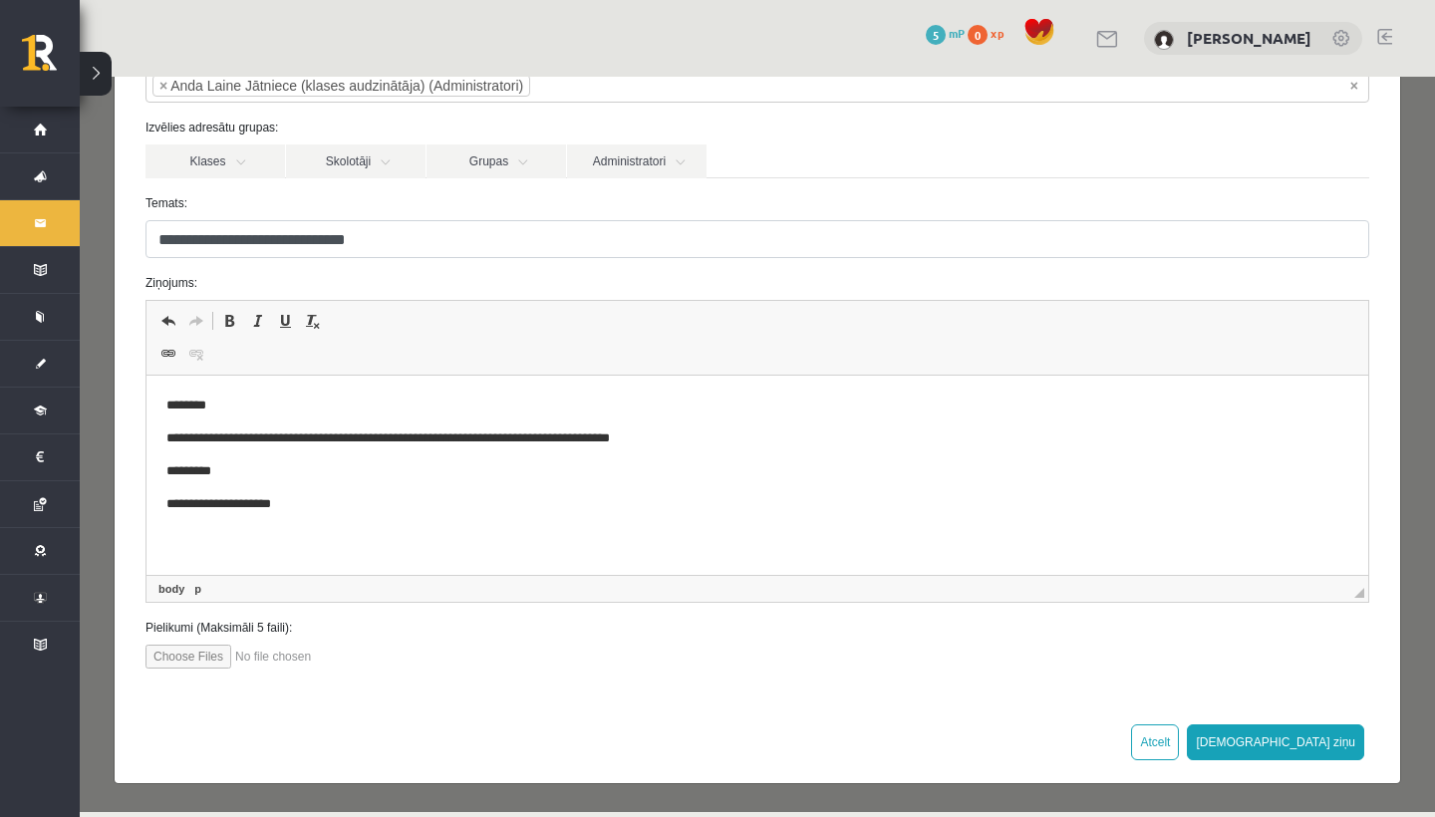
scroll to position [145, 0]
click at [241, 153] on link "Klases" at bounding box center [214, 162] width 139 height 34
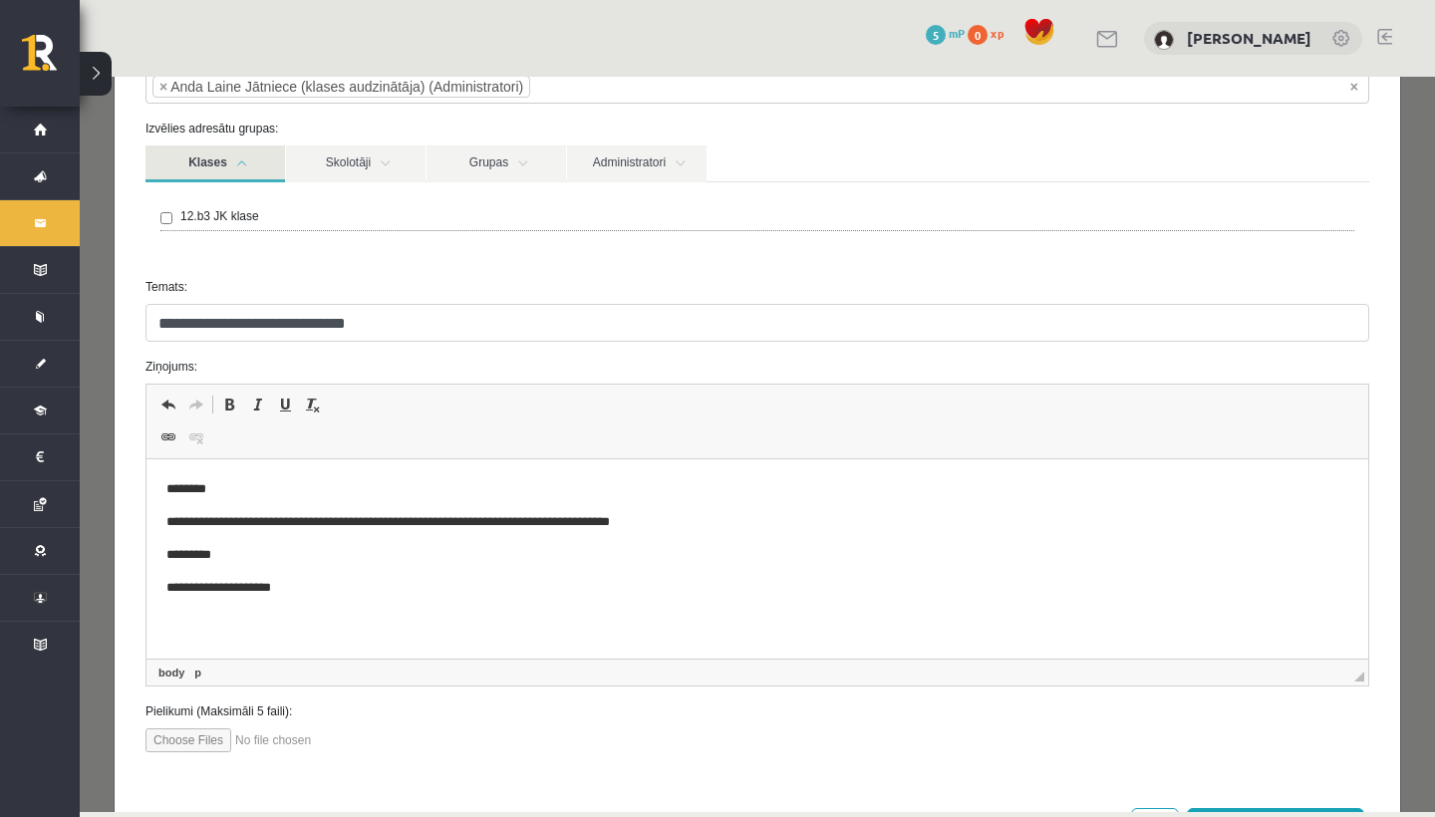
click at [241, 153] on link "Klases" at bounding box center [214, 163] width 139 height 37
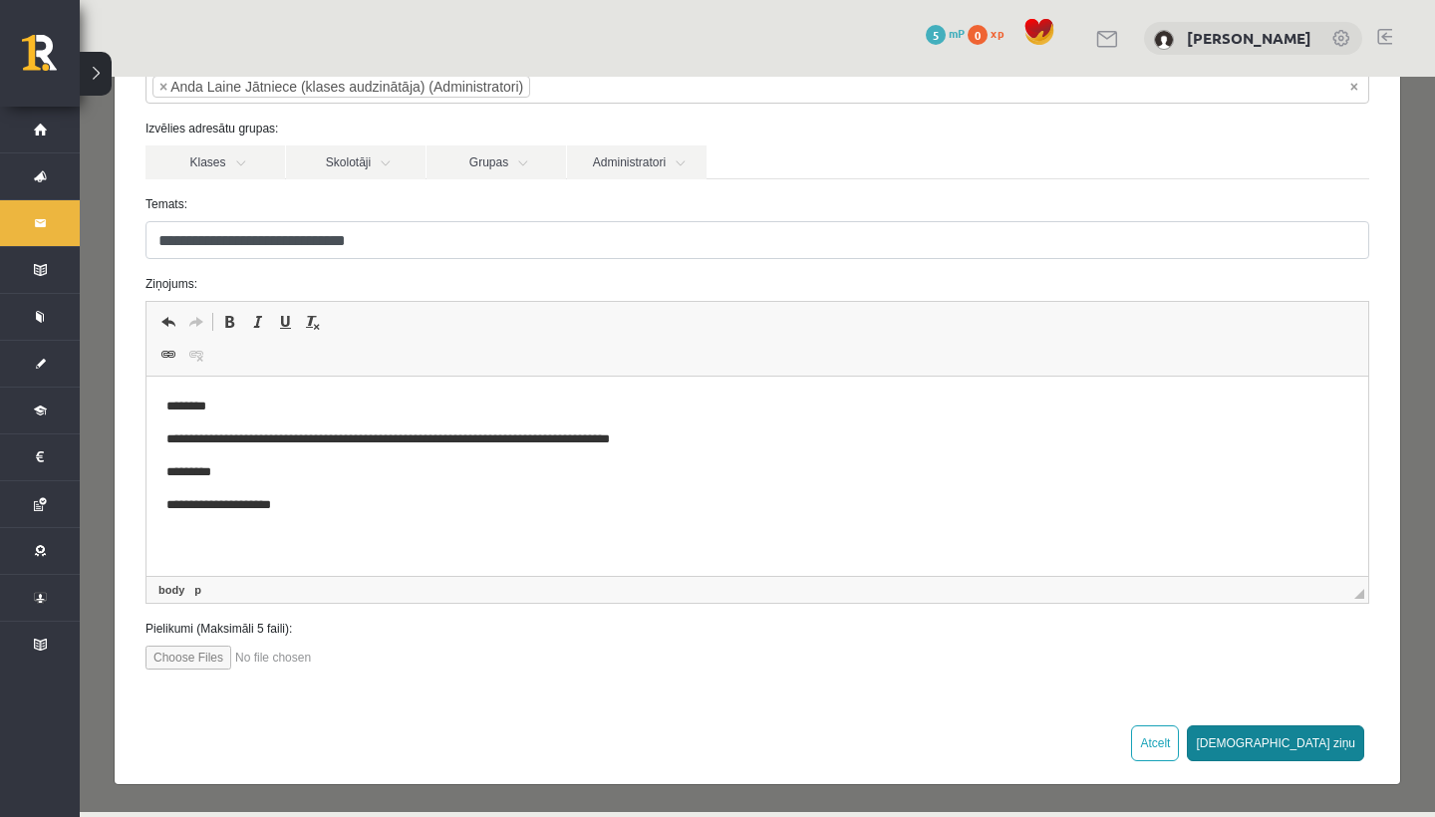
click at [1327, 743] on button "Sūtīt ziņu" at bounding box center [1274, 743] width 177 height 36
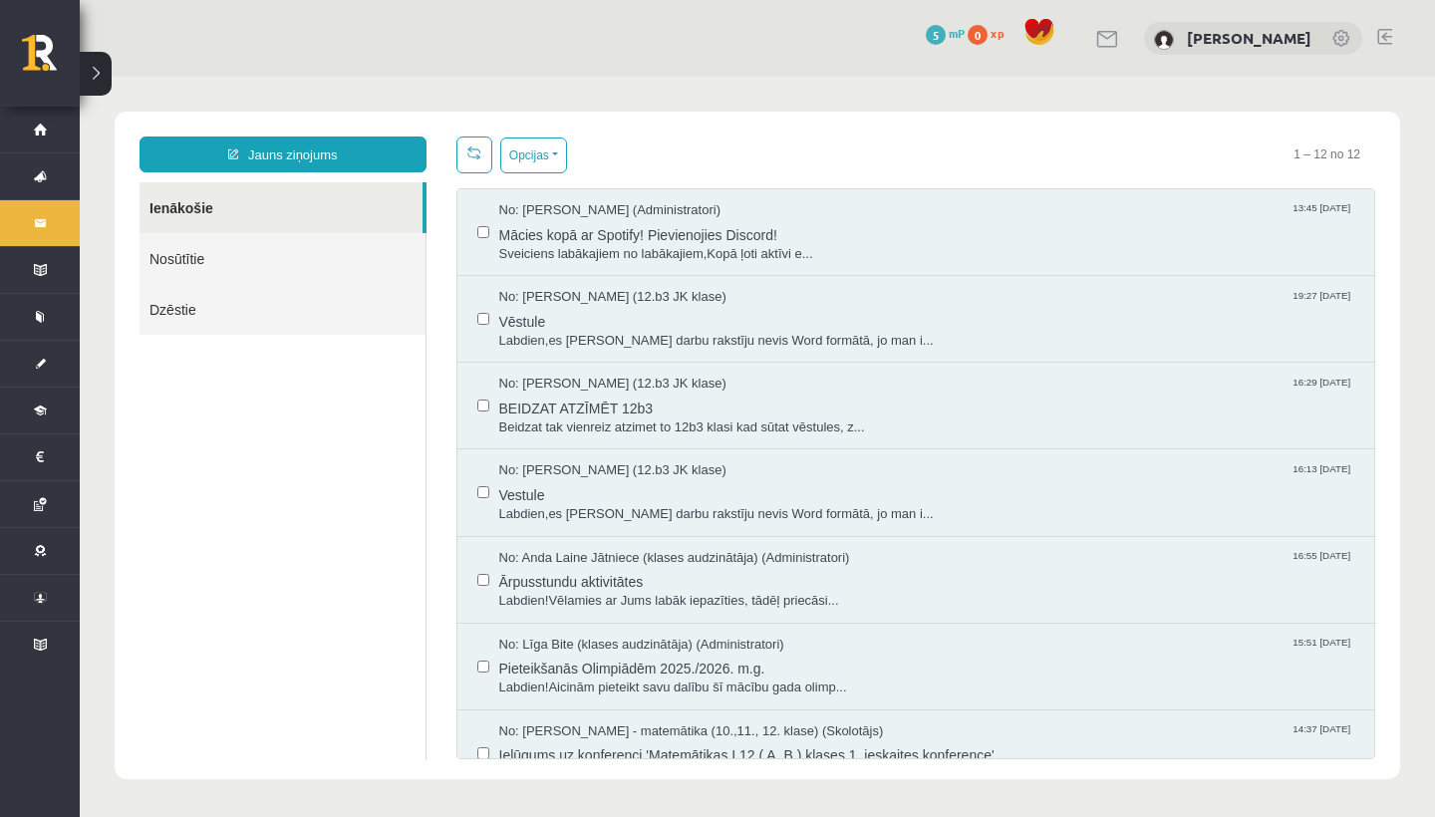
scroll to position [0, 0]
